Goal: Navigation & Orientation: Find specific page/section

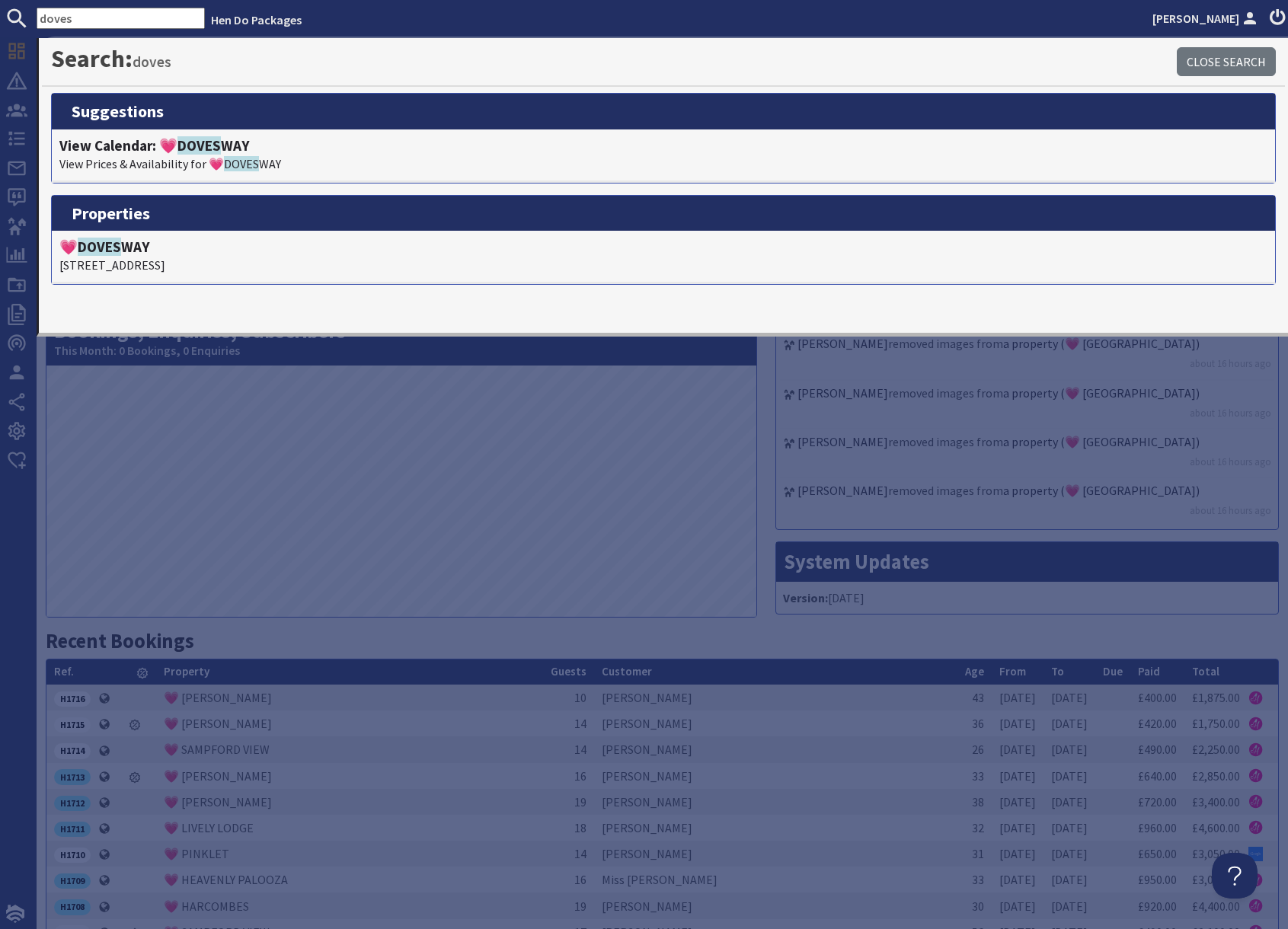
click at [804, 506] on div "Activity Feed [PERSON_NAME] added blocked out dates ([DATE] - [DATE]) at '💗 FOX…" at bounding box center [1027, 359] width 521 height 537
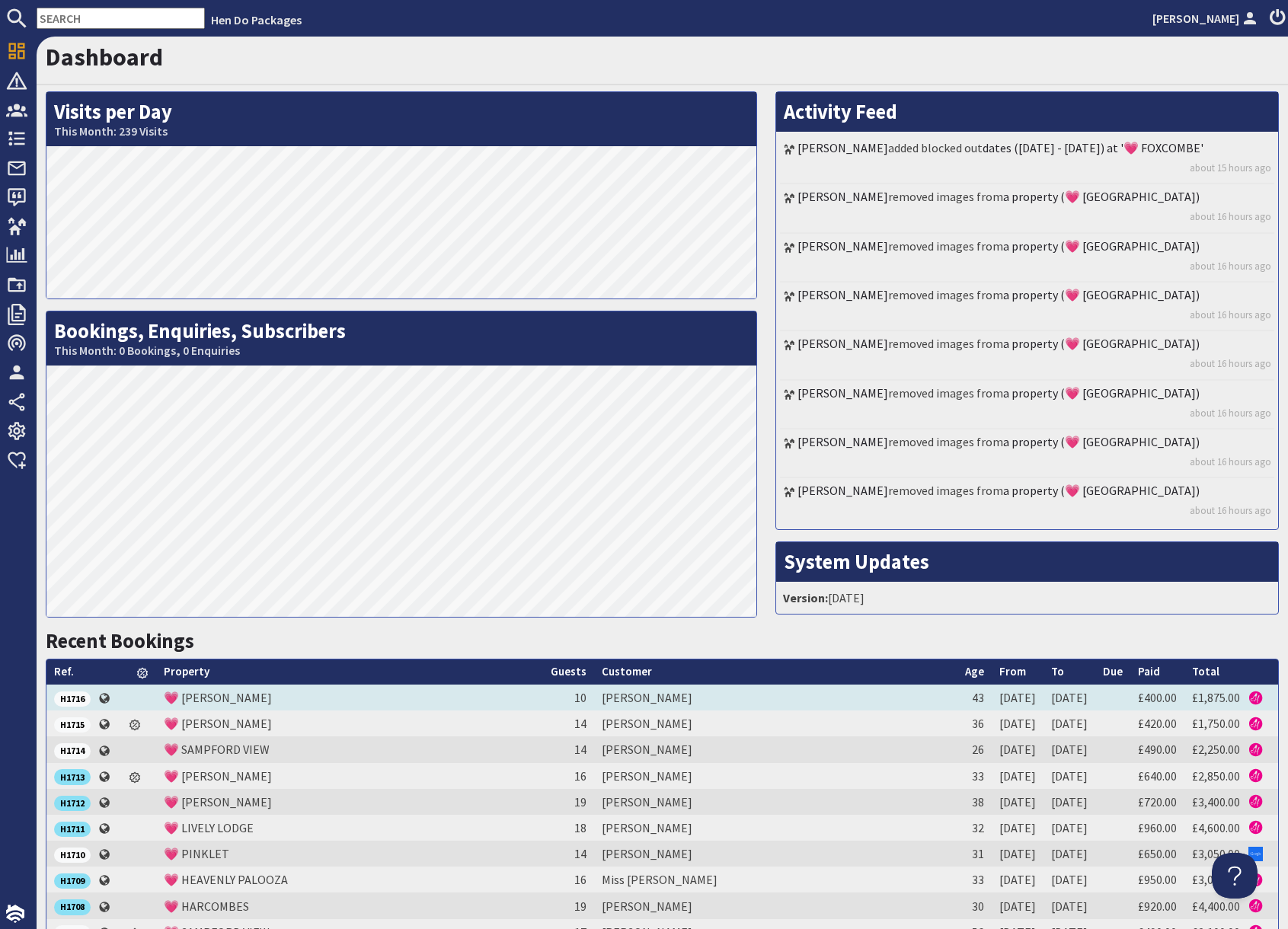
drag, startPoint x: 211, startPoint y: 699, endPoint x: 271, endPoint y: 690, distance: 60.7
click at [211, 699] on link "💗 [PERSON_NAME]" at bounding box center [218, 697] width 109 height 16
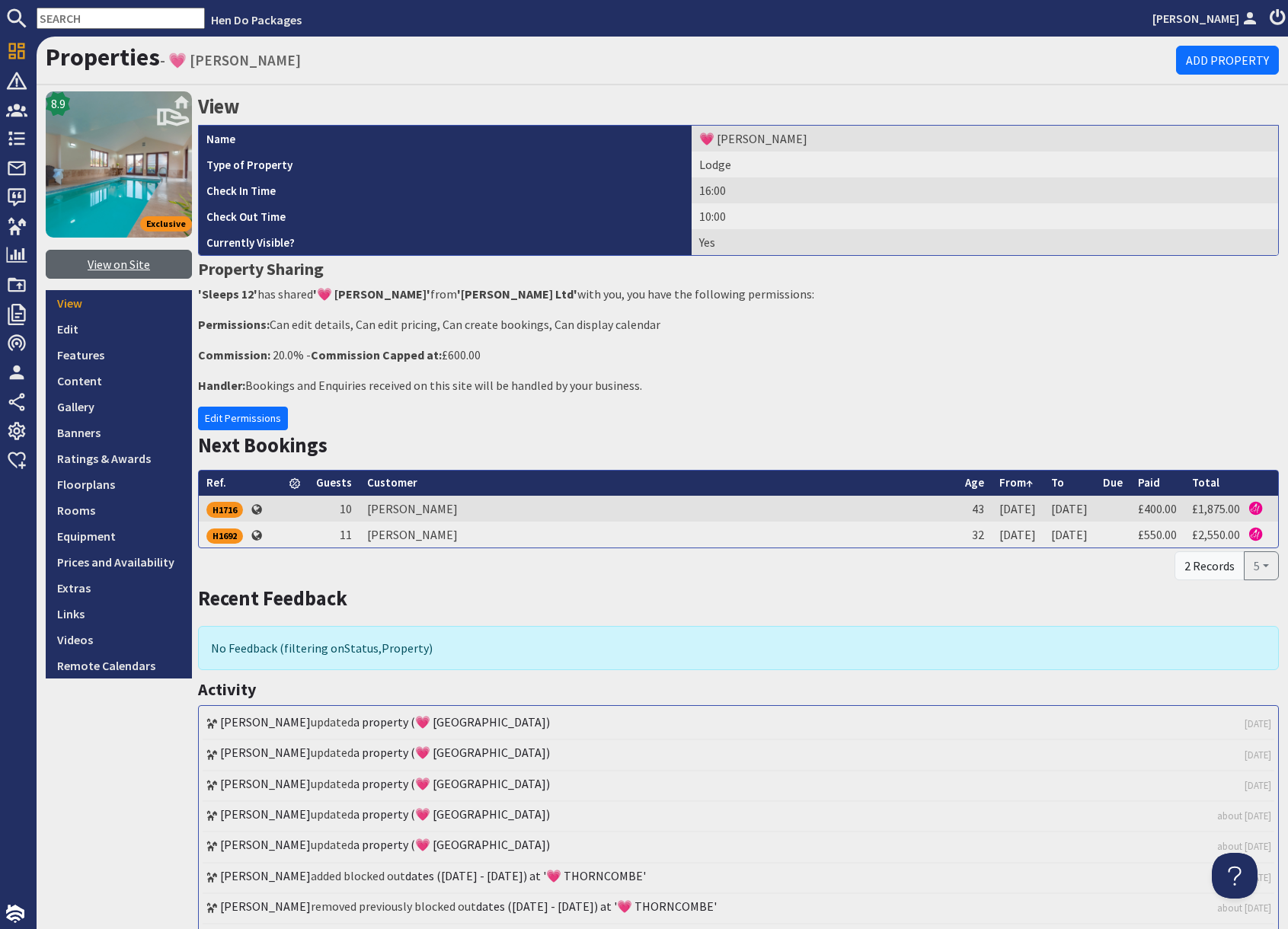
click at [136, 269] on link "View on Site" at bounding box center [119, 264] width 146 height 29
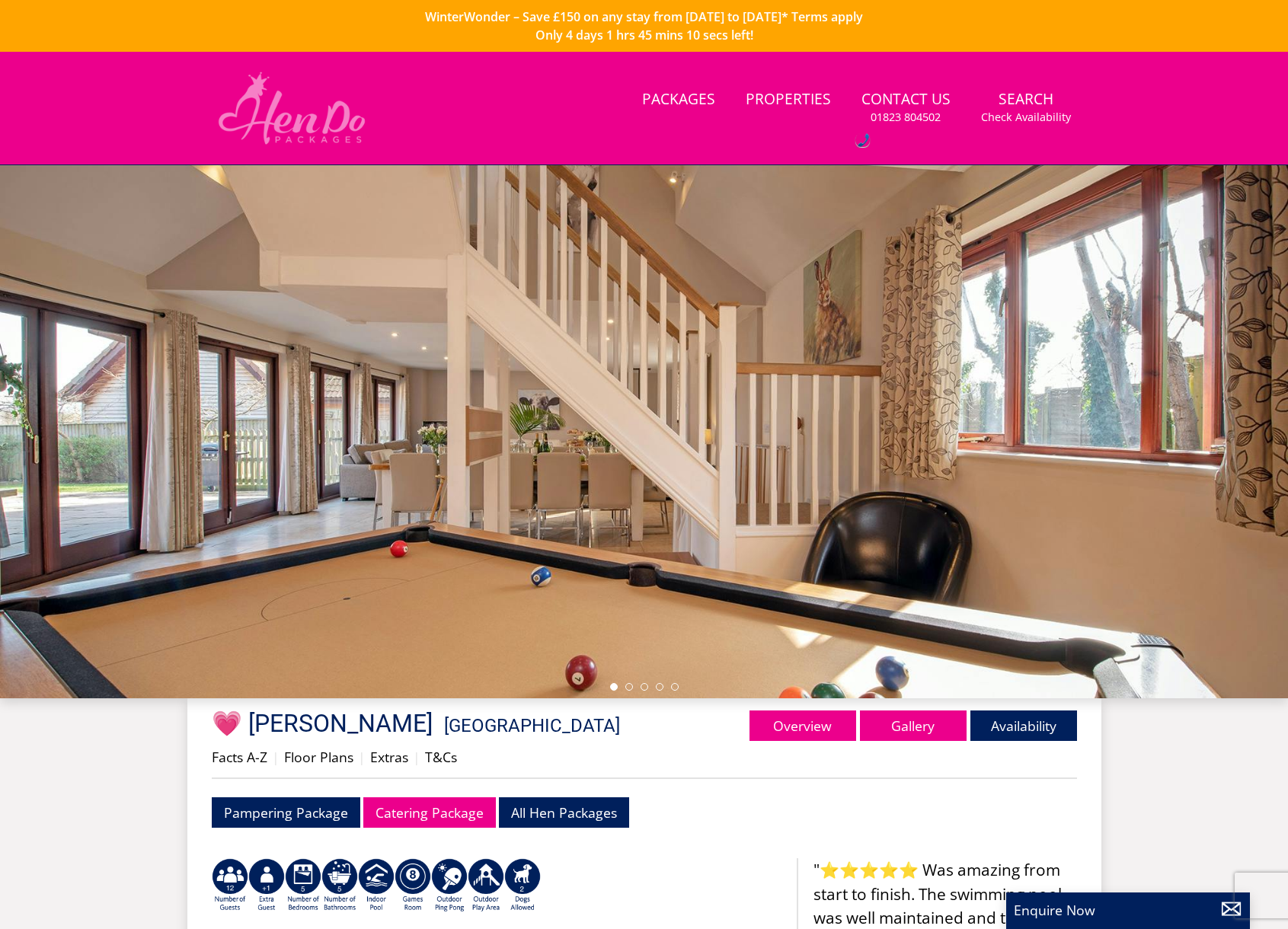
click at [284, 115] on img at bounding box center [291, 108] width 160 height 76
